Goal: Information Seeking & Learning: Find specific fact

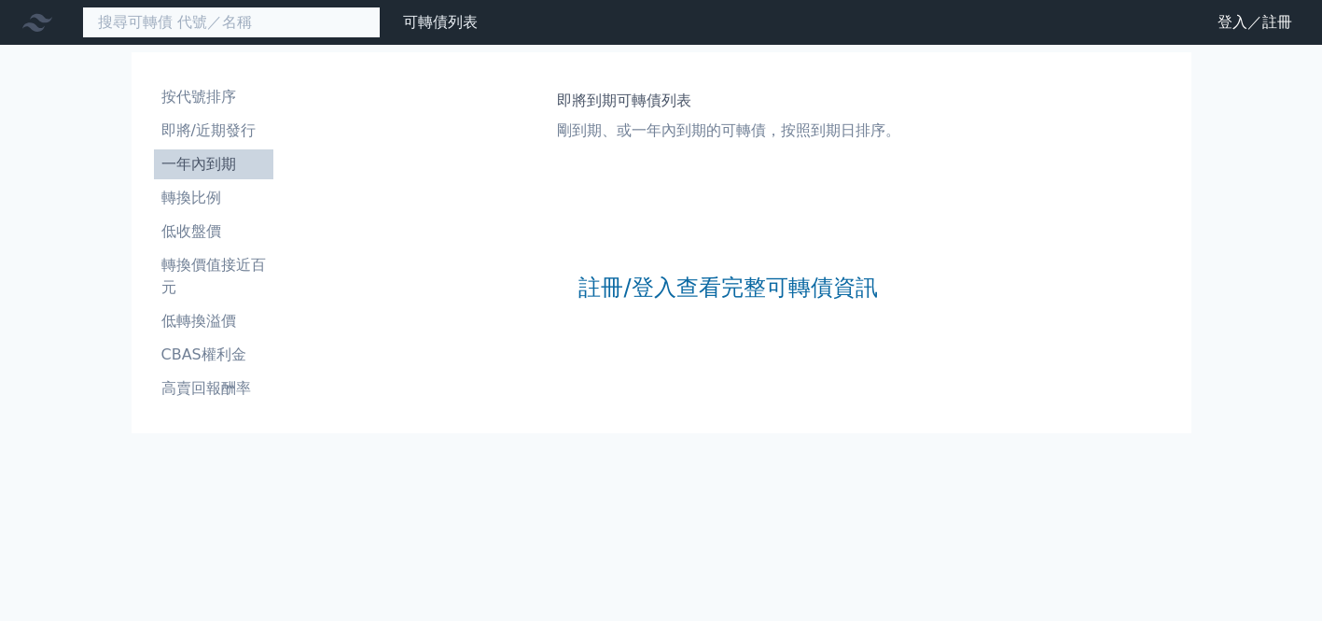
click at [243, 23] on input at bounding box center [231, 23] width 299 height 32
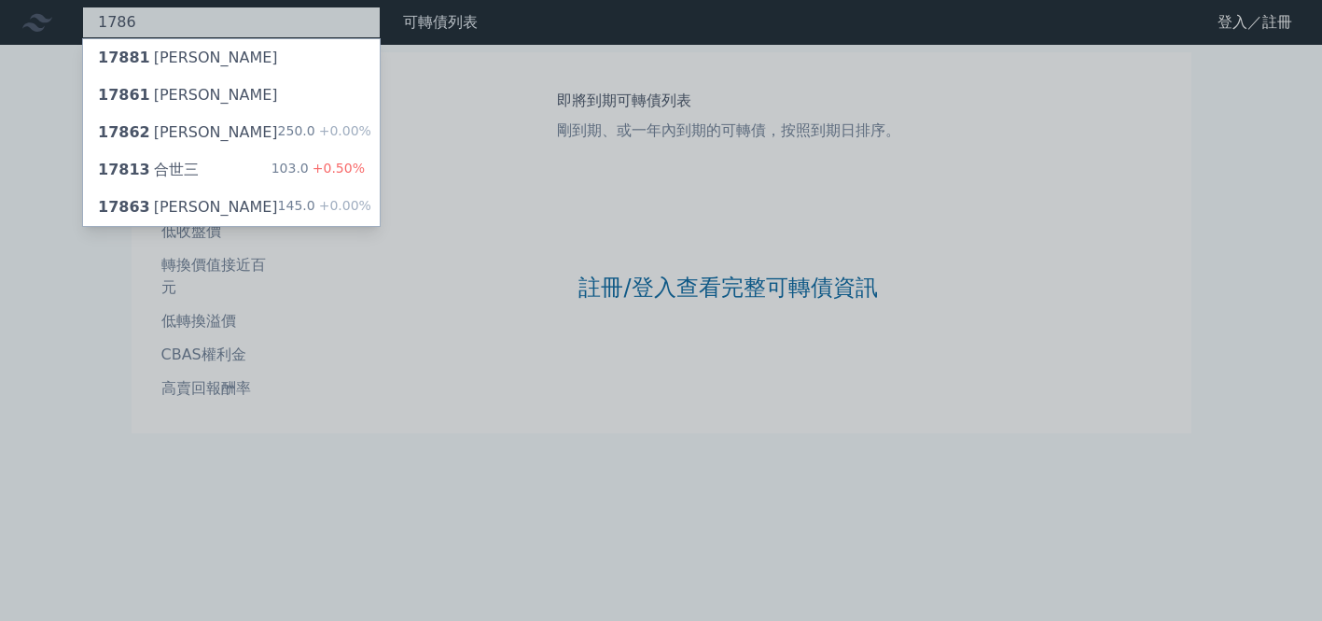
type input "1786"
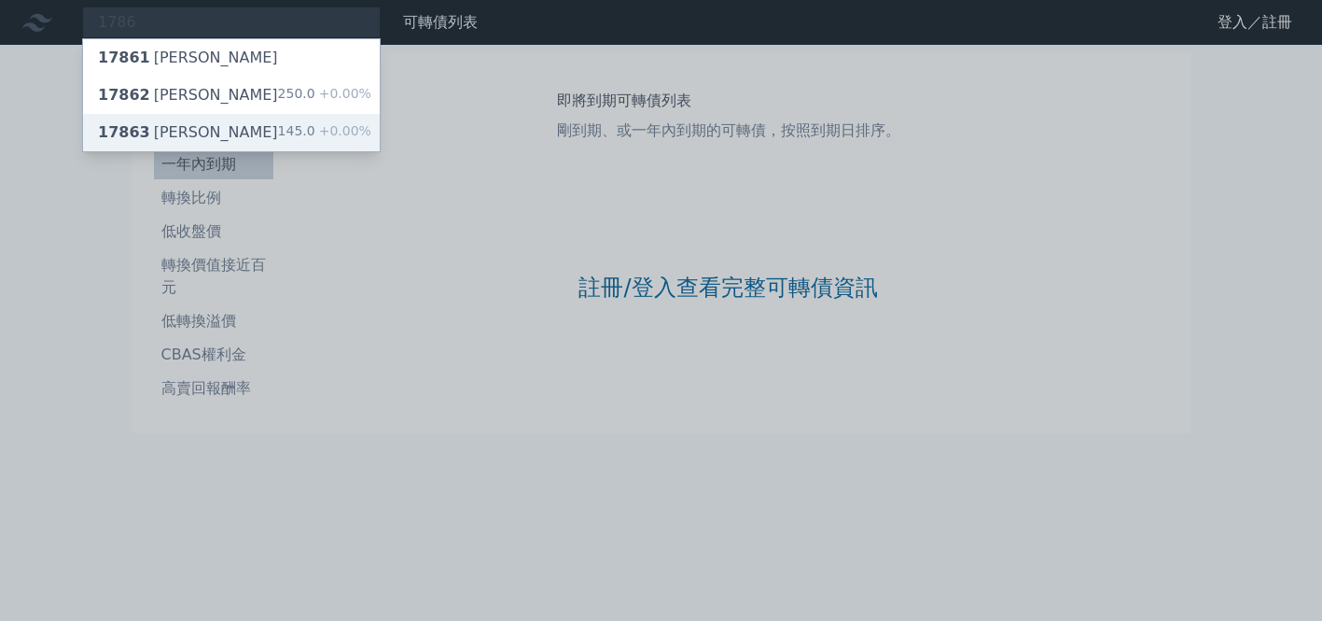
click at [258, 132] on div "17863 [PERSON_NAME]三 145.0 +0.00%" at bounding box center [231, 132] width 297 height 37
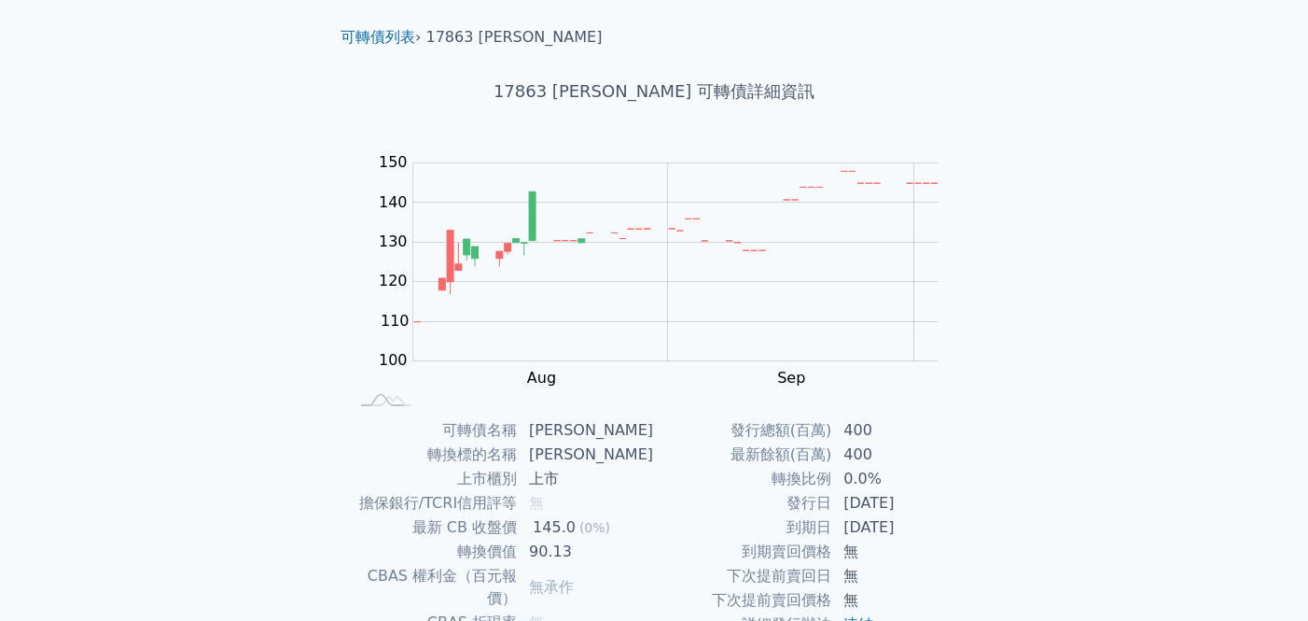
scroll to position [45, 0]
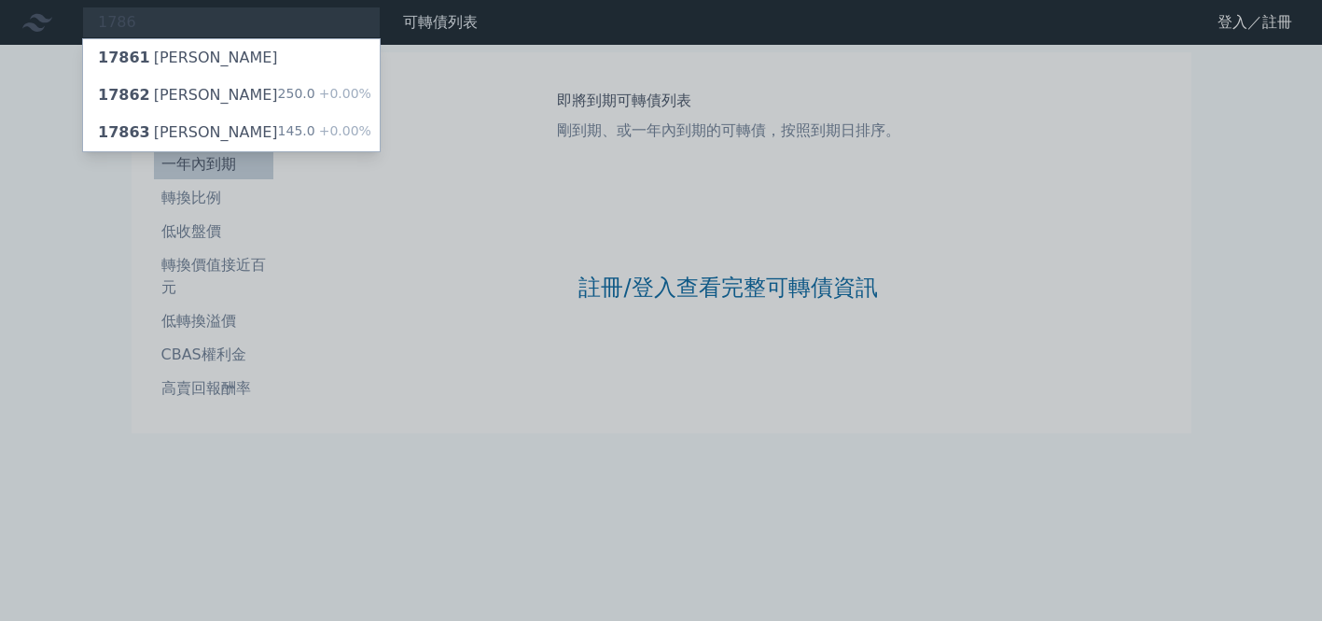
click at [77, 251] on div at bounding box center [661, 310] width 1322 height 621
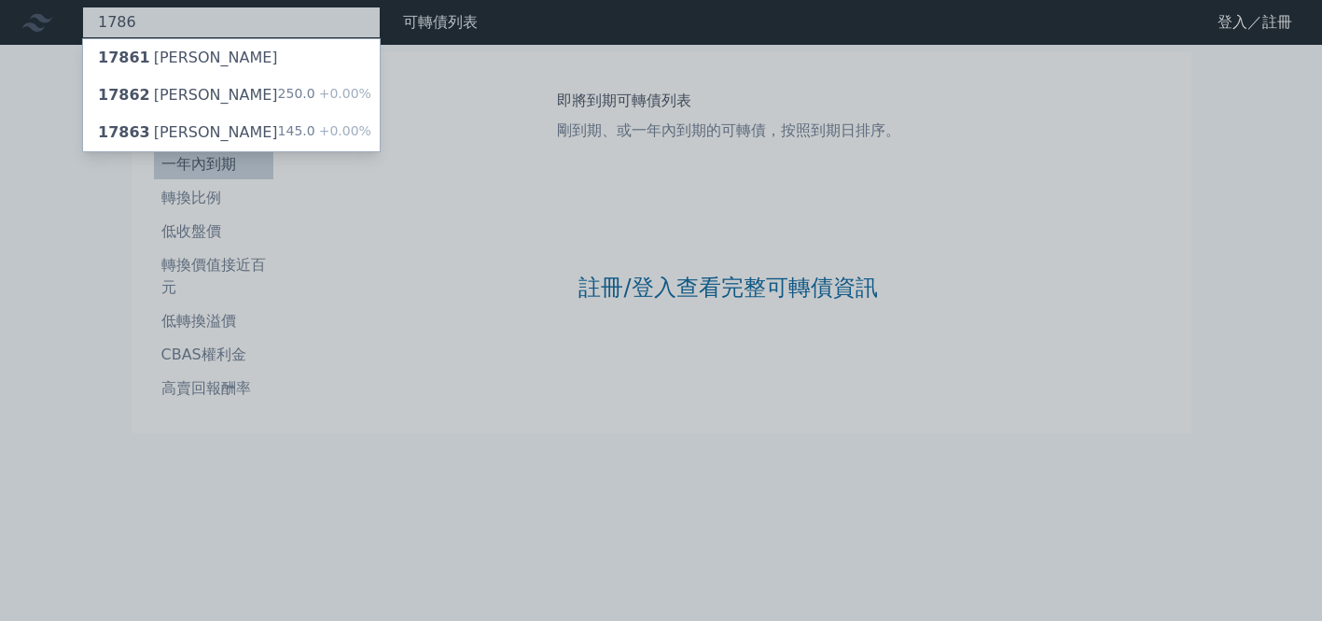
click at [278, 21] on div "1786 17861 [PERSON_NAME] 17862 科妍二 250.0 +0.00% 17863 科妍三 145.0 +0.00%" at bounding box center [231, 23] width 299 height 32
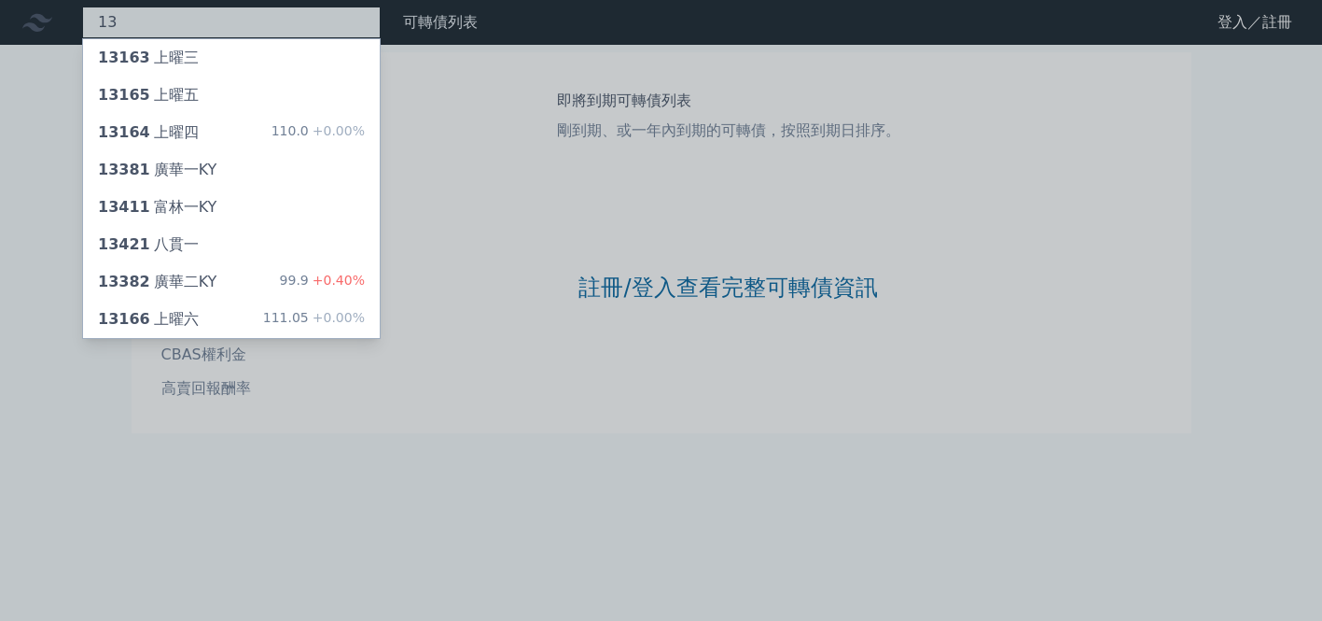
type input "1"
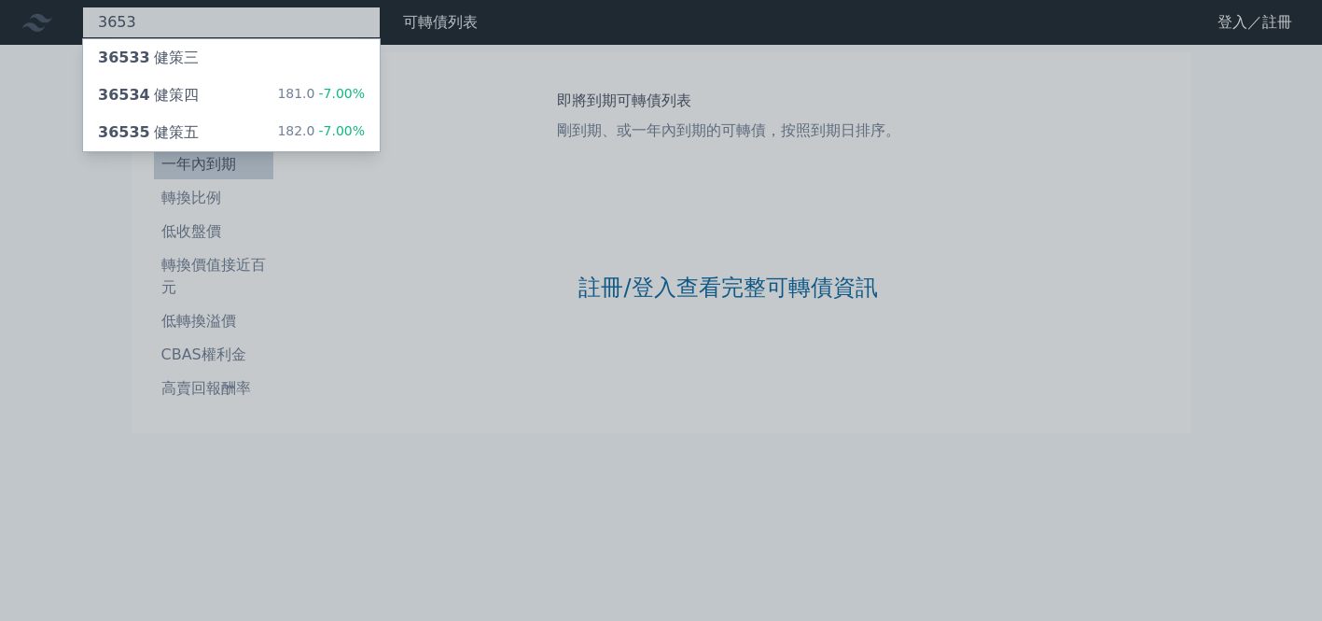
type input "3653"
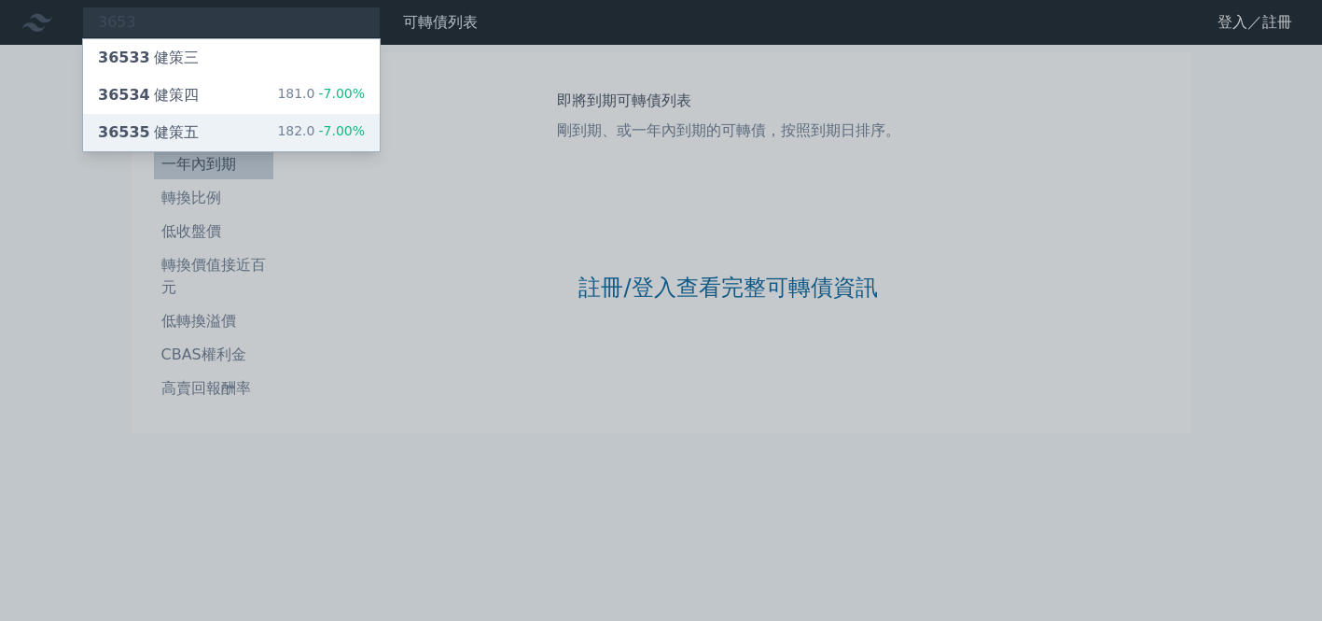
click at [246, 137] on div "36535 健策五 182.0 -7.00%" at bounding box center [231, 132] width 297 height 37
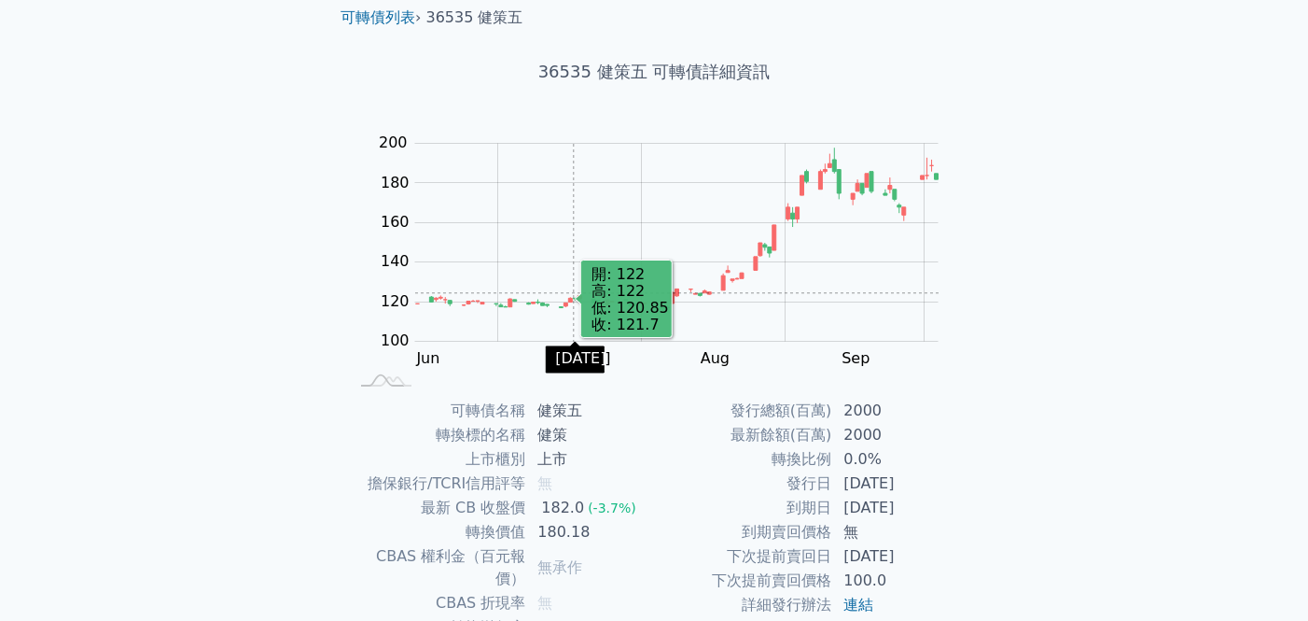
scroll to position [197, 0]
